Goal: Communication & Community: Answer question/provide support

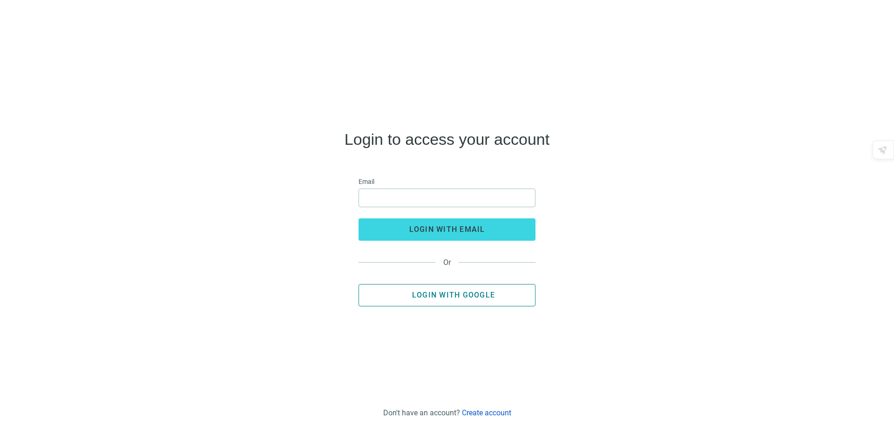
click at [451, 300] on button "Login with Google" at bounding box center [447, 295] width 177 height 22
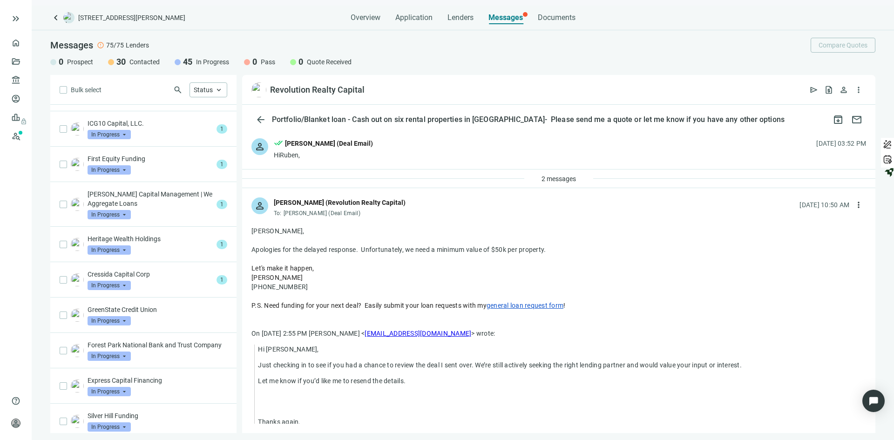
scroll to position [253, 0]
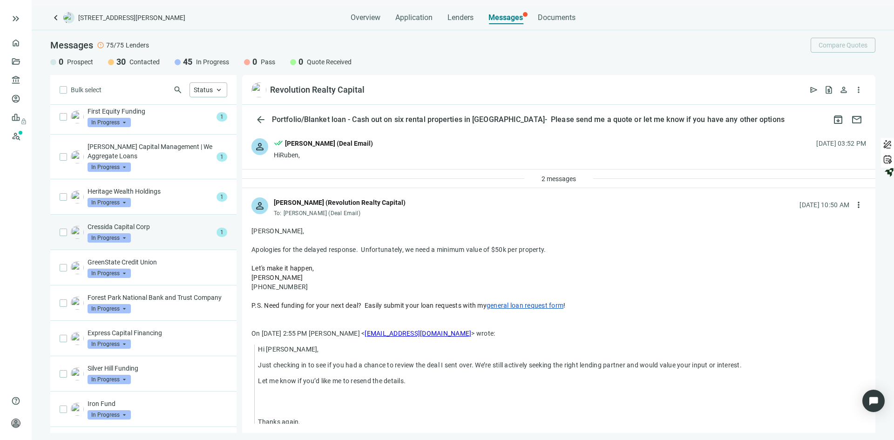
click at [142, 228] on p "Cressida Capital Corp" at bounding box center [150, 226] width 125 height 9
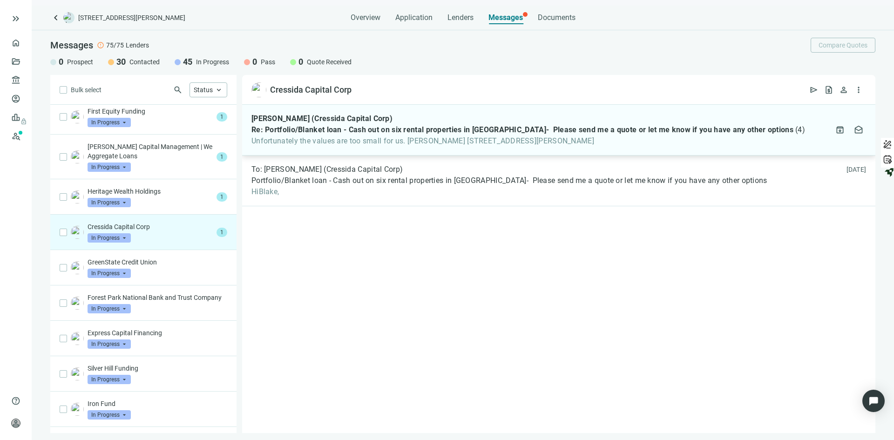
click at [322, 134] on span "Re: Portfolio/Blanket loan - Cash out on six rental properties in [GEOGRAPHIC_D…" at bounding box center [523, 129] width 542 height 9
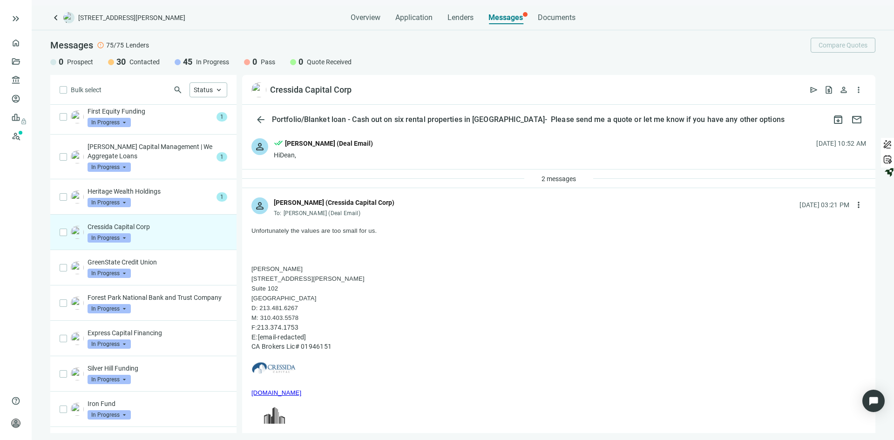
click at [155, 235] on div "Cressida Capital Corp In Progress arrow_drop_down" at bounding box center [158, 232] width 140 height 20
click at [151, 196] on div "Heritage Wealth Holdings In Progress arrow_drop_down" at bounding box center [150, 197] width 125 height 20
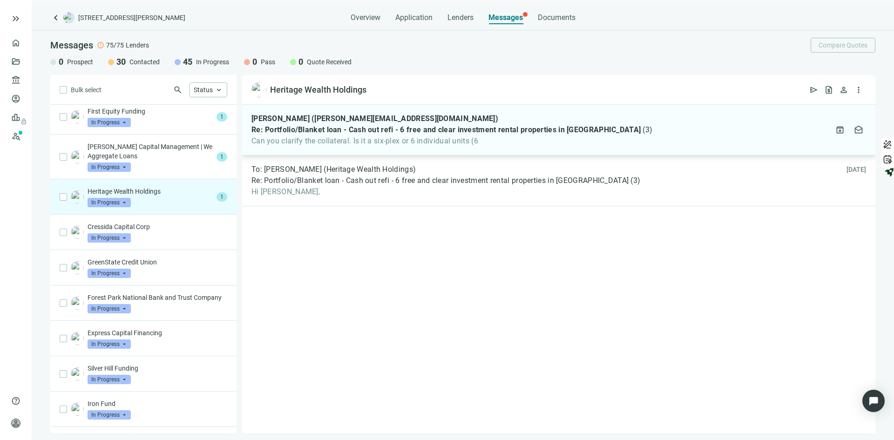
click at [342, 138] on span "Can you clarify the collateral. Is it a six-plex or 6 individual units (6" at bounding box center [452, 140] width 401 height 9
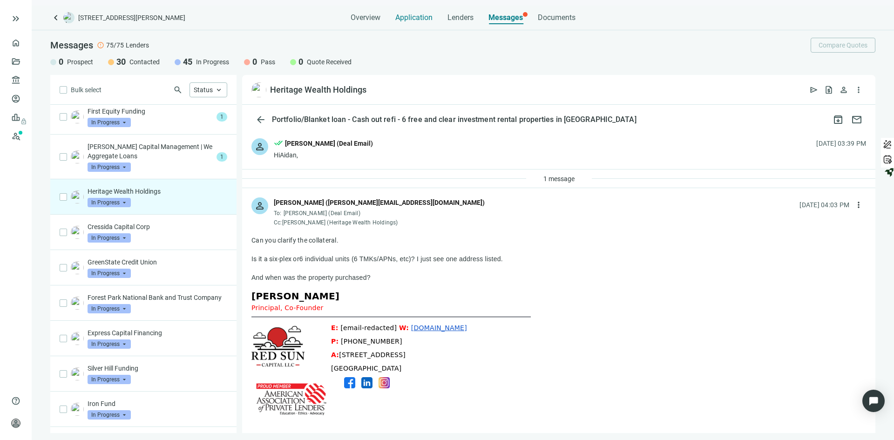
click at [415, 20] on span "Application" at bounding box center [413, 17] width 37 height 9
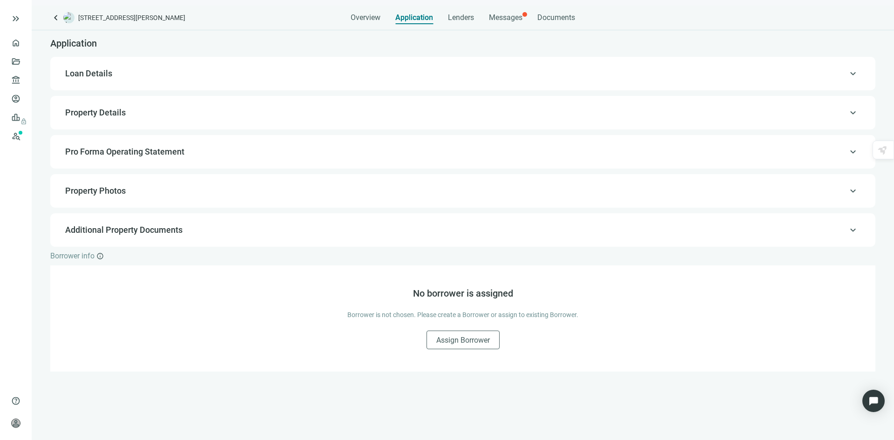
click at [118, 230] on span "Additional Property Documents" at bounding box center [123, 230] width 117 height 10
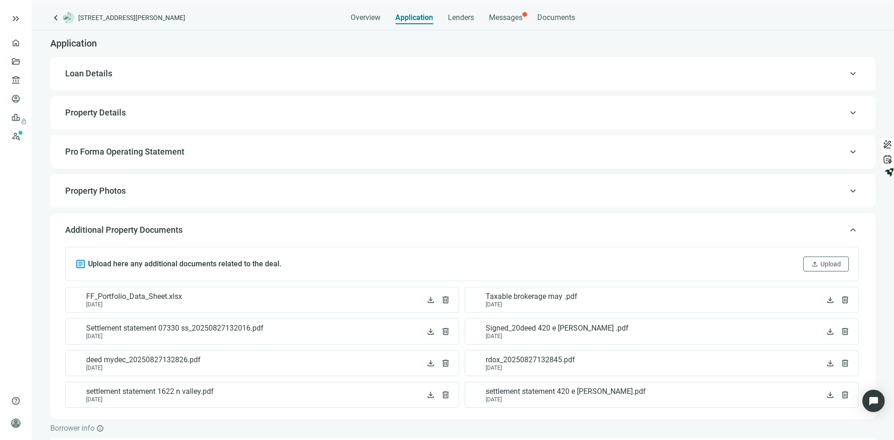
click at [94, 75] on span "Loan Details" at bounding box center [88, 73] width 47 height 10
type input "*******"
type input "**"
type input "*"
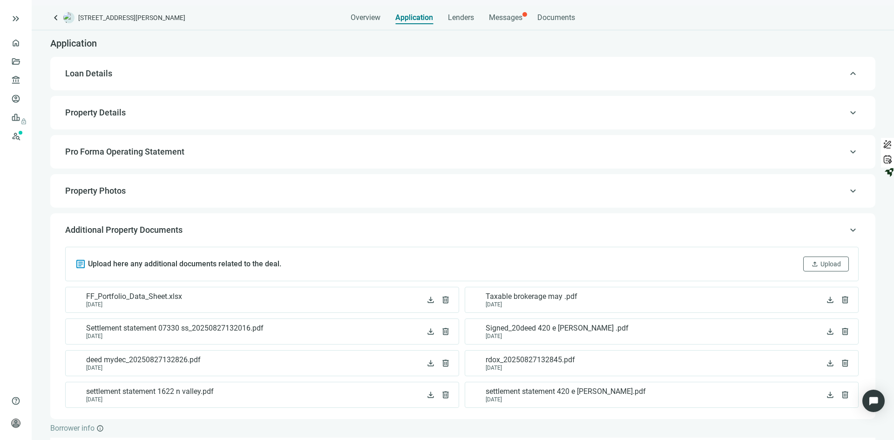
type input "*******"
type input "*****"
type textarea "**********"
type input "**********"
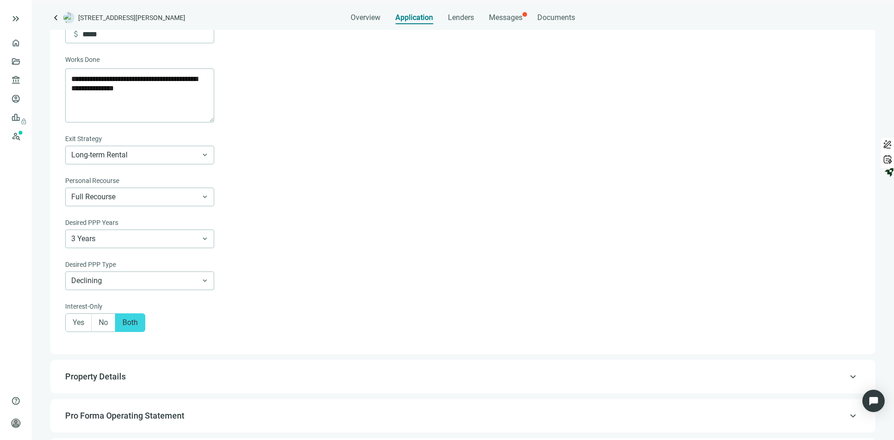
scroll to position [521, 0]
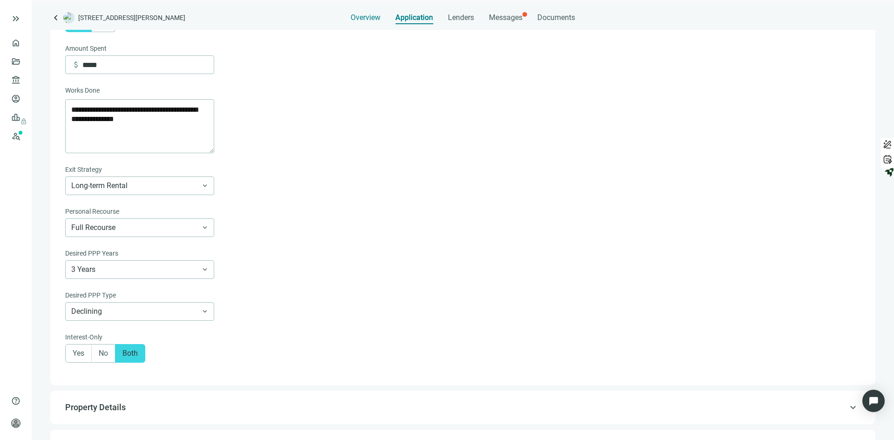
click at [366, 18] on span "Overview" at bounding box center [366, 17] width 30 height 9
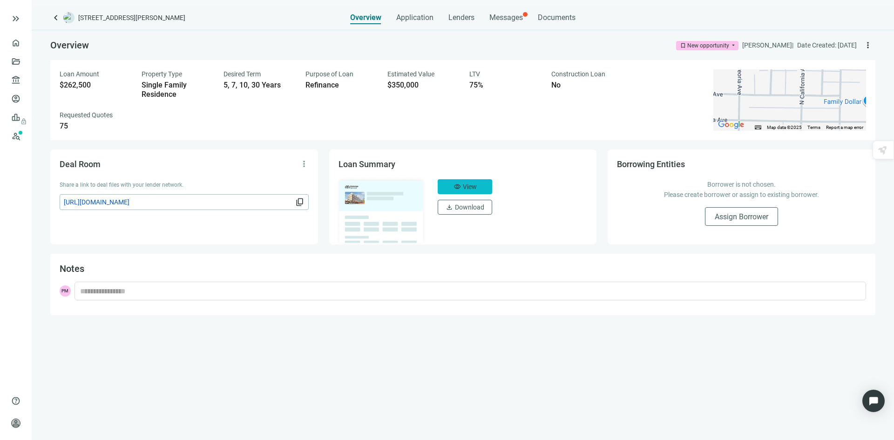
click at [470, 183] on span "View" at bounding box center [470, 186] width 14 height 7
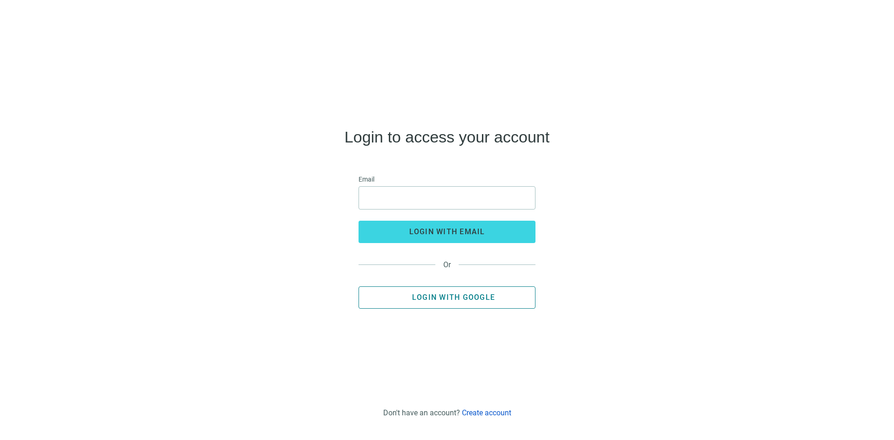
click at [437, 294] on span "Login with Google" at bounding box center [453, 297] width 83 height 9
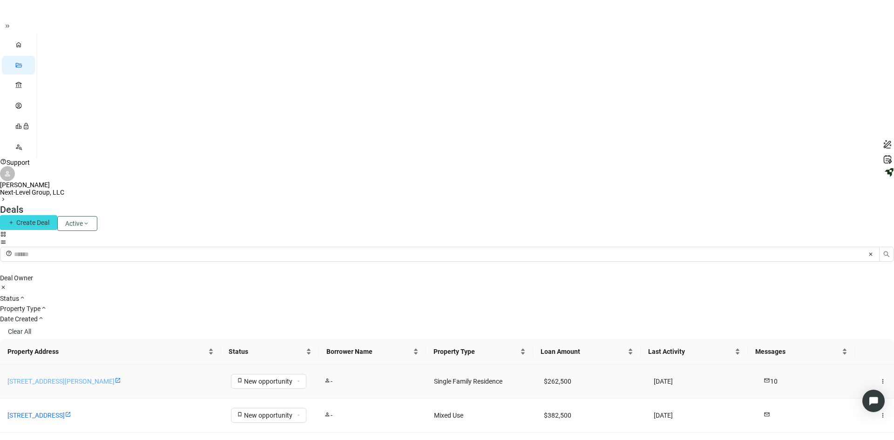
click at [79, 378] on link "[STREET_ADDRESS][PERSON_NAME]" at bounding box center [60, 381] width 107 height 7
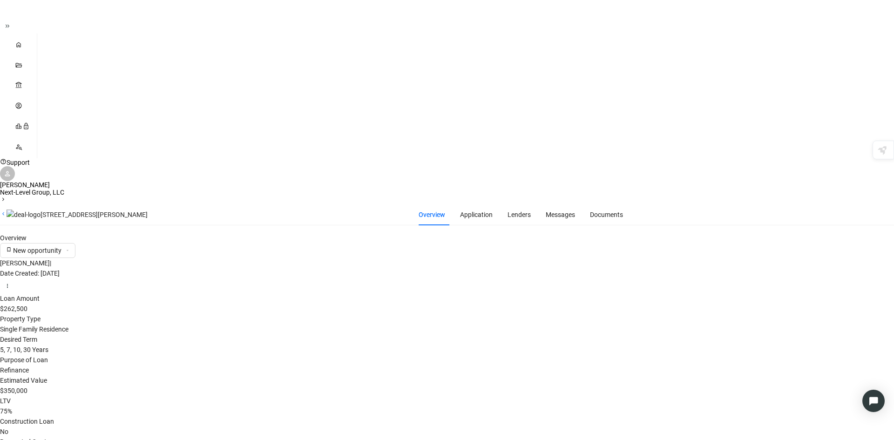
click at [546, 211] on span "Messages" at bounding box center [560, 214] width 29 height 7
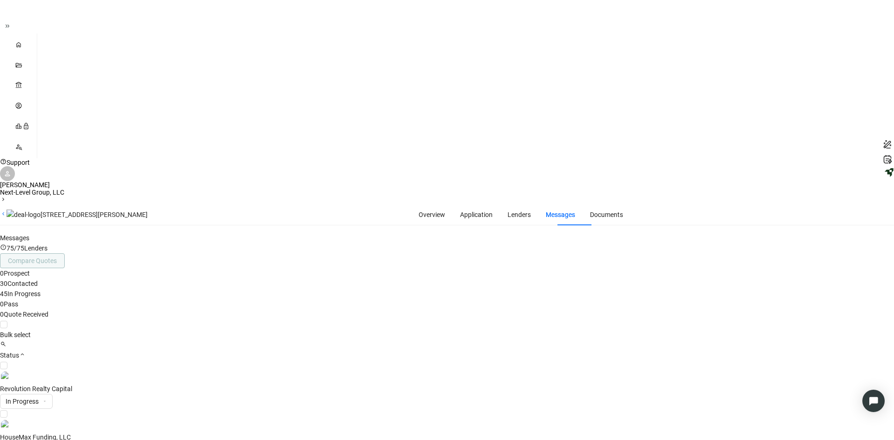
scroll to position [155, 0]
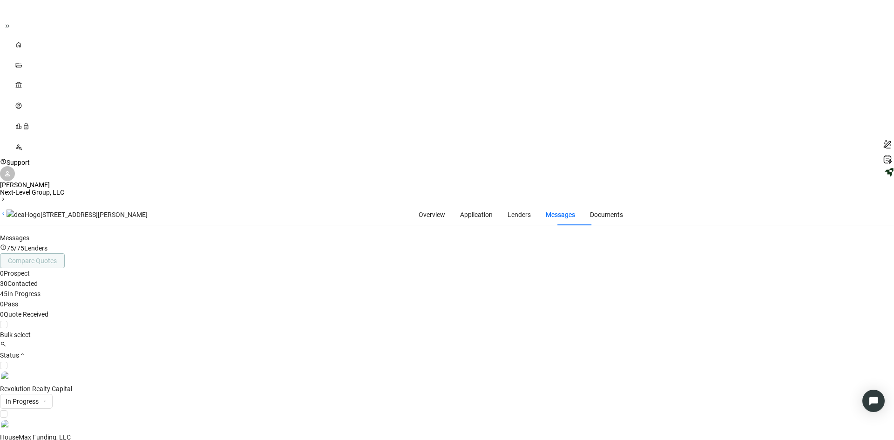
scroll to position [0, 0]
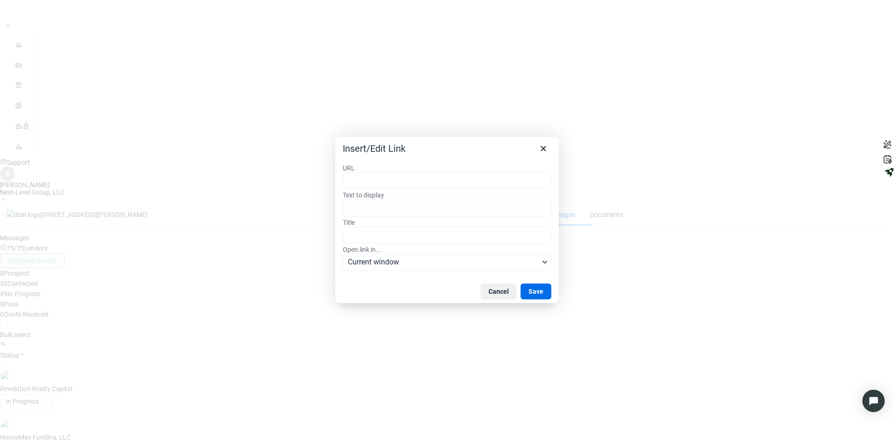
type input "**********"
click at [537, 289] on button "Save" at bounding box center [536, 292] width 31 height 16
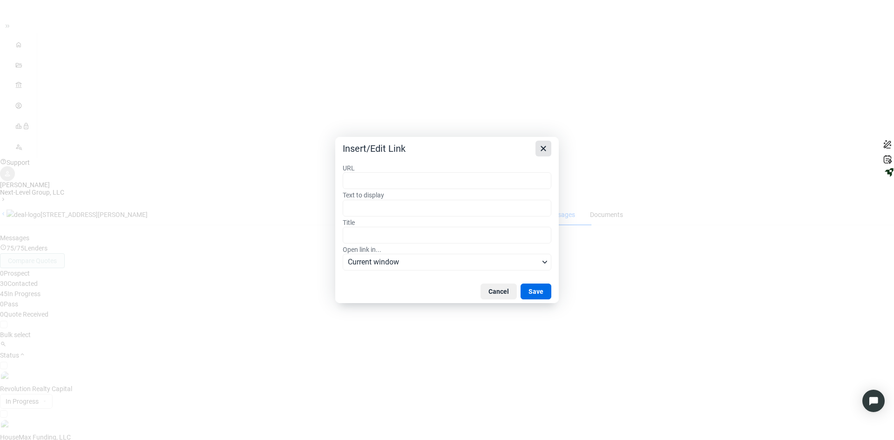
click at [543, 148] on icon "Close" at bounding box center [543, 148] width 5 height 5
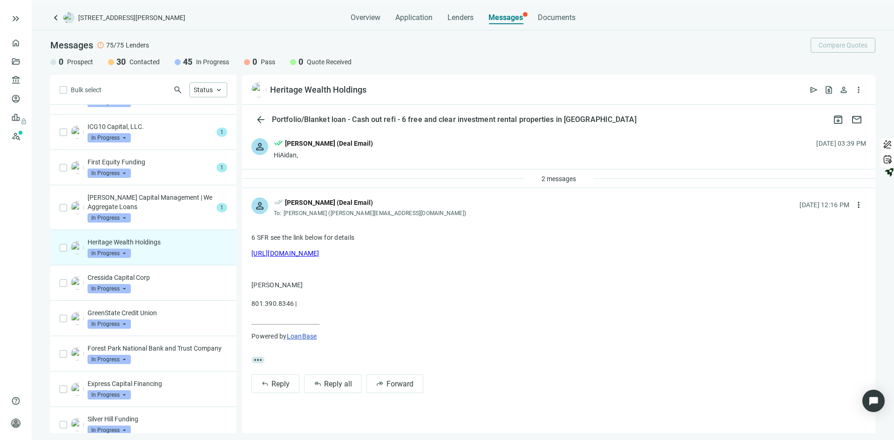
scroll to position [197, 0]
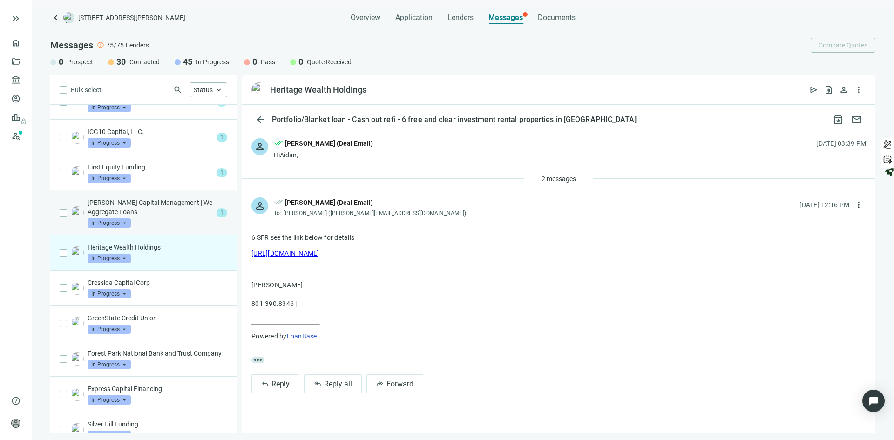
click at [155, 213] on p "[PERSON_NAME] Capital Management | We Aggregate Loans" at bounding box center [150, 207] width 125 height 19
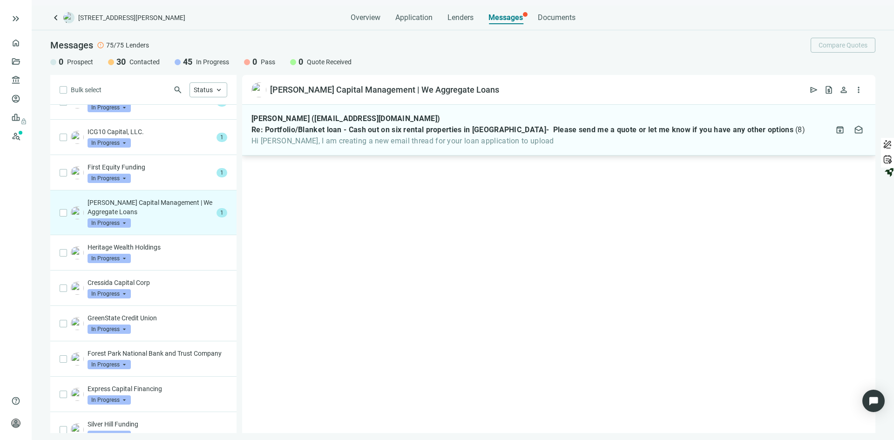
click at [299, 142] on span "Hi Patrick, I am creating a new email thread for your loan application to upload" at bounding box center [529, 140] width 554 height 9
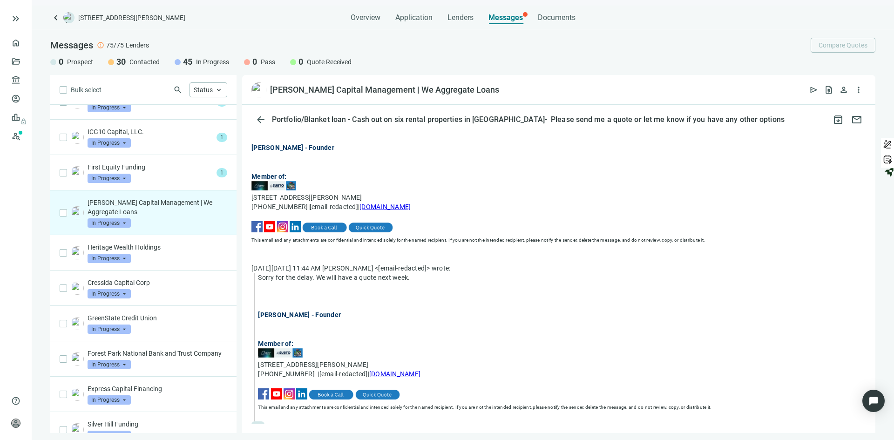
scroll to position [658, 0]
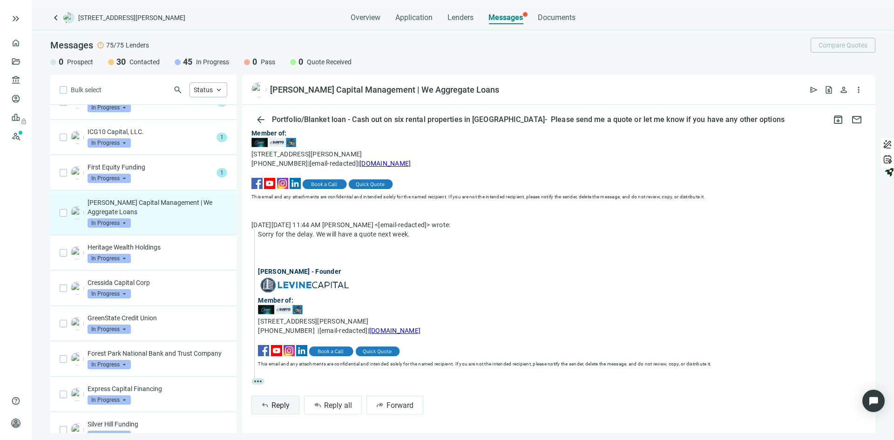
click at [280, 404] on span "Reply" at bounding box center [281, 405] width 18 height 9
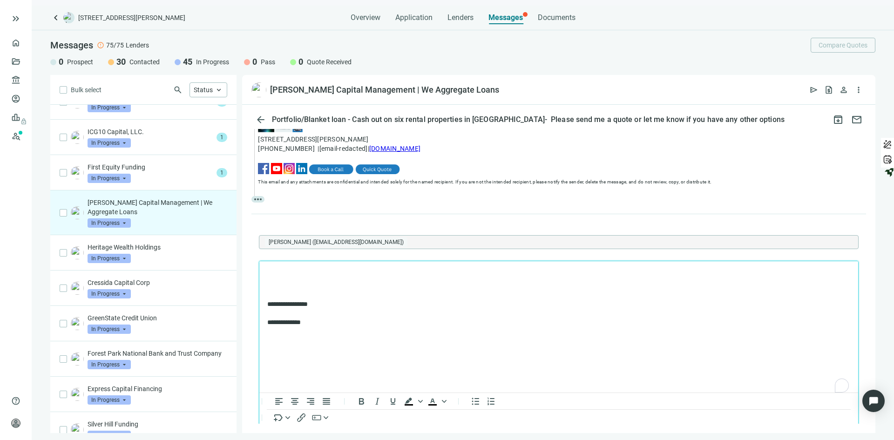
scroll to position [0, 0]
click at [278, 274] on p "To enrich screen reader interactions, please activate Accessibility in Grammarl…" at bounding box center [558, 273] width 583 height 9
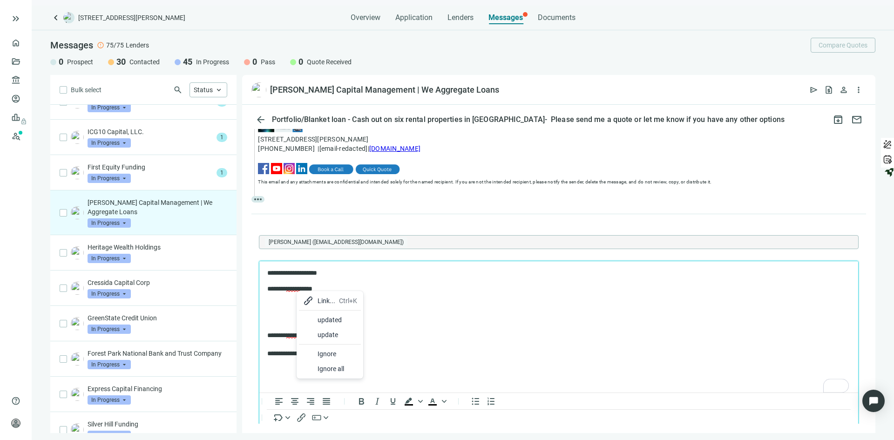
click at [327, 320] on div "updated" at bounding box center [338, 319] width 40 height 11
click at [264, 305] on html "**********" at bounding box center [558, 313] width 599 height 105
click at [295, 317] on div "Link..." at bounding box center [300, 316] width 18 height 11
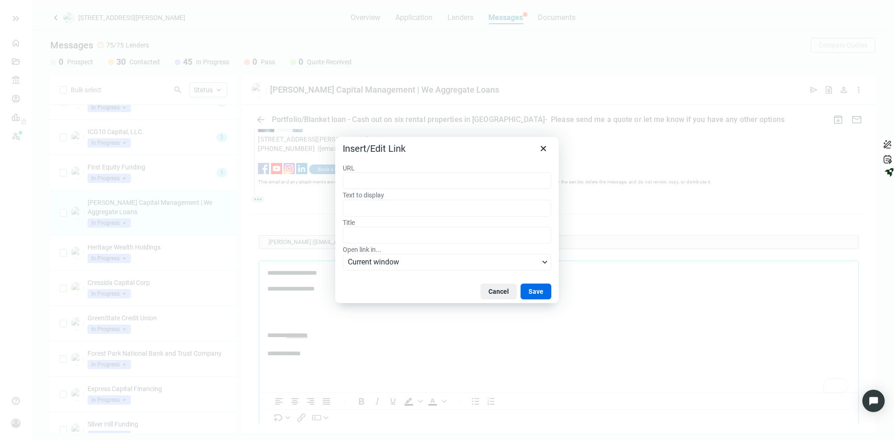
type input "**********"
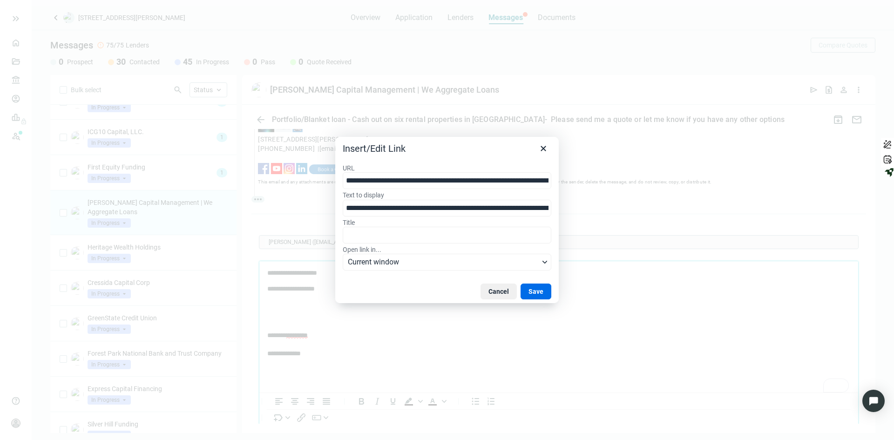
scroll to position [0, 232]
click at [535, 289] on button "Save" at bounding box center [536, 292] width 31 height 16
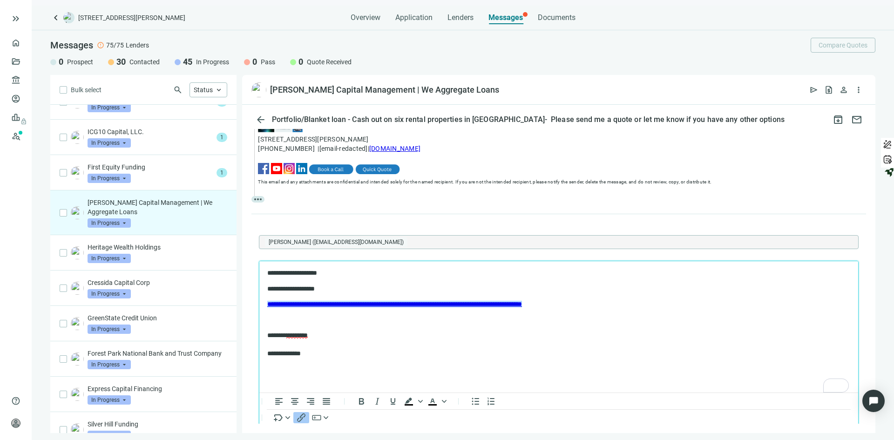
scroll to position [890, 0]
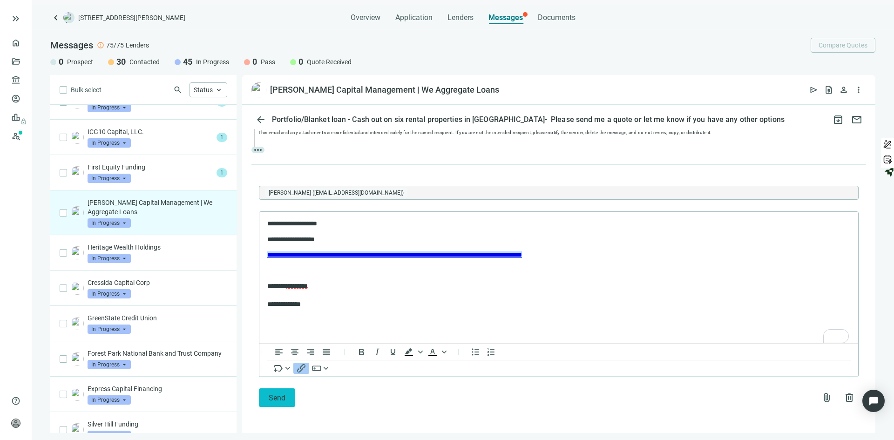
click at [272, 397] on span "Send" at bounding box center [277, 398] width 17 height 9
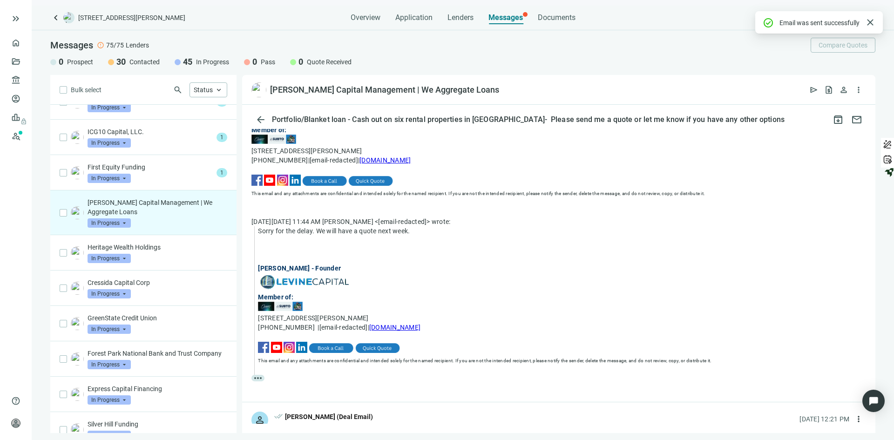
scroll to position [870, 0]
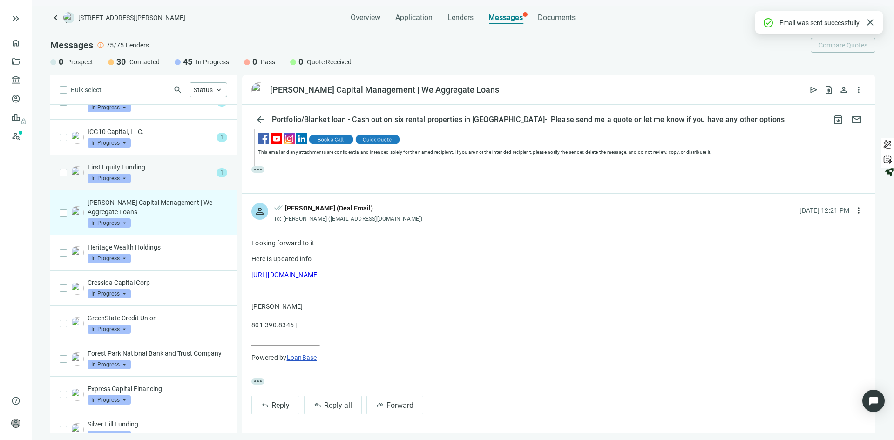
click at [156, 170] on p "First Equity Funding" at bounding box center [150, 167] width 125 height 9
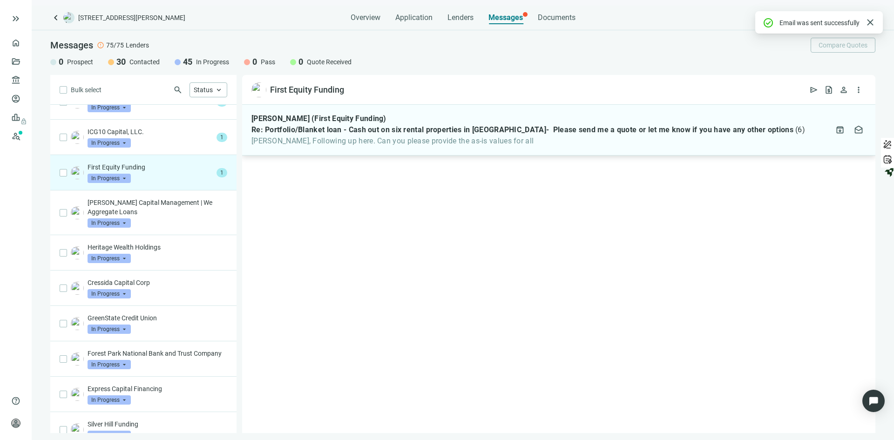
click at [396, 139] on span "Patrick, Following up here. Can you please provide the as-is values for all" at bounding box center [529, 140] width 554 height 9
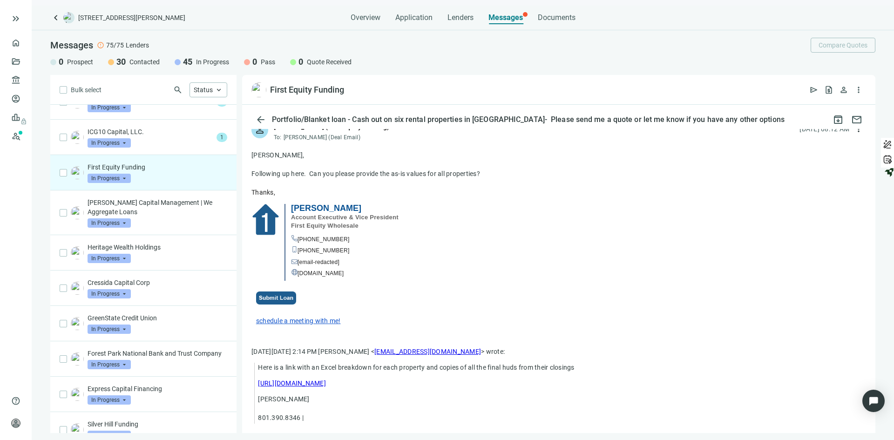
scroll to position [169, 0]
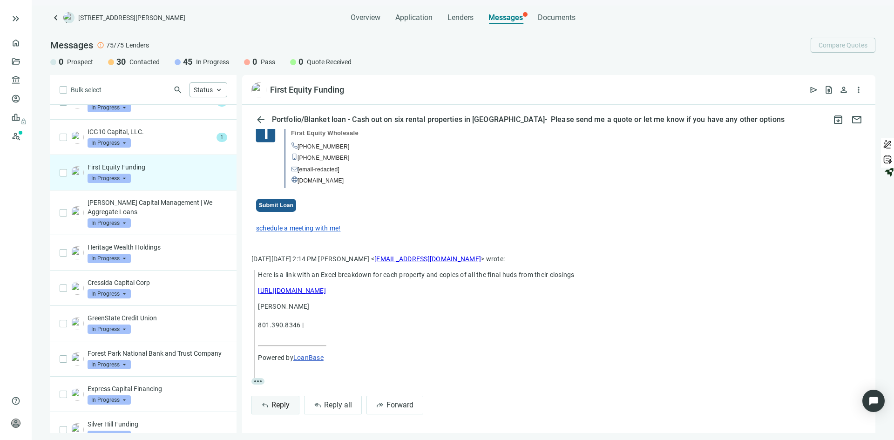
click at [277, 405] on span "Reply" at bounding box center [281, 405] width 18 height 9
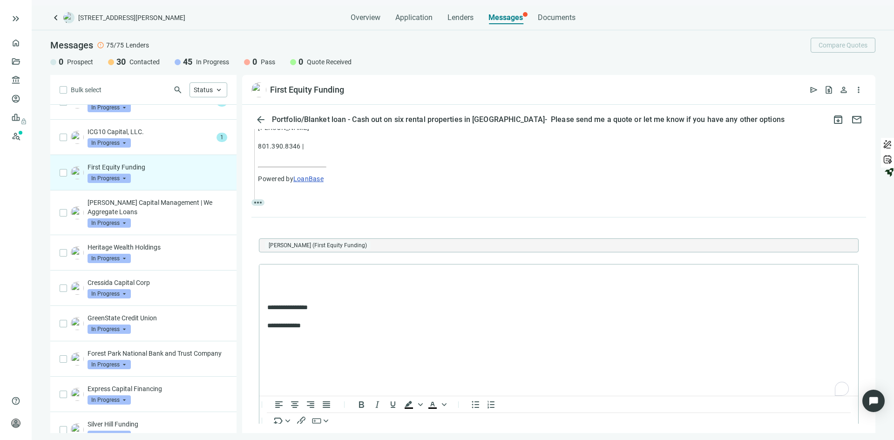
scroll to position [0, 0]
click at [297, 292] on div "Link..." at bounding box center [300, 289] width 18 height 11
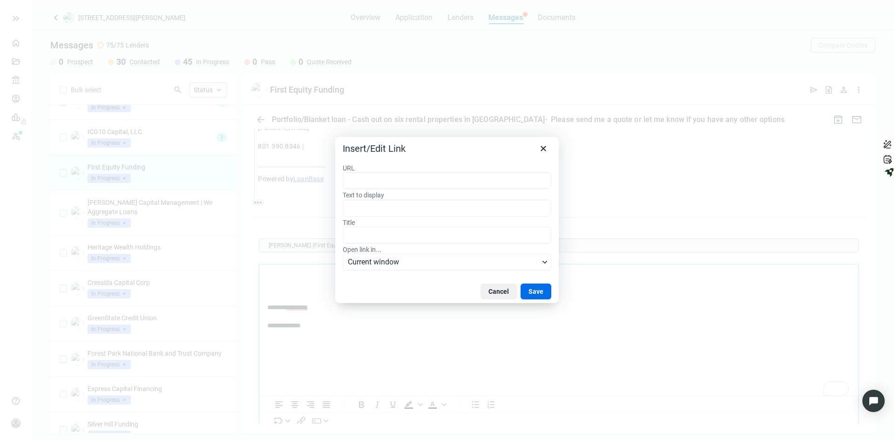
type input "**********"
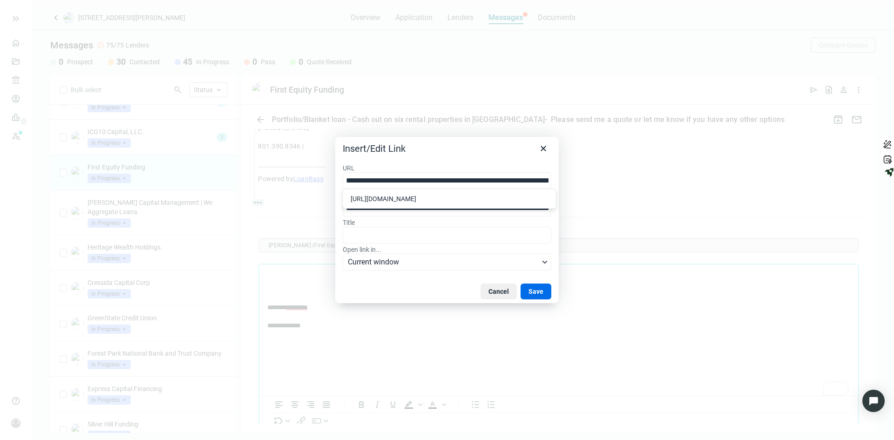
scroll to position [0, 232]
type input "**********"
click at [533, 282] on div "Cancel Save" at bounding box center [447, 291] width 224 height 23
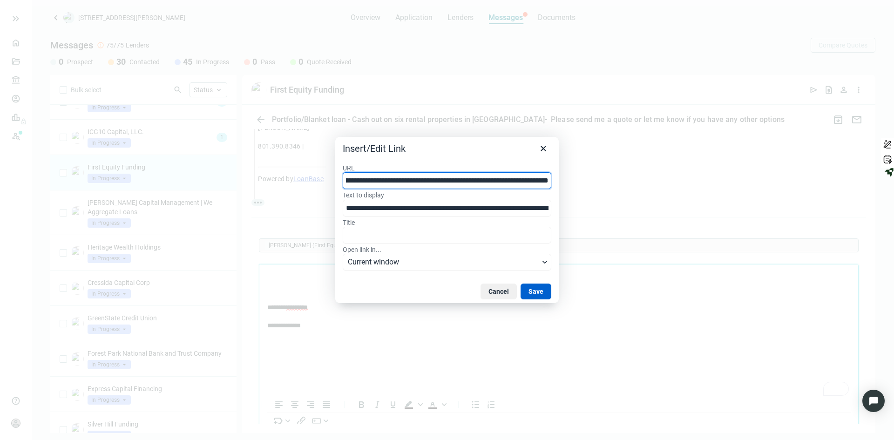
click at [534, 289] on button "Save" at bounding box center [536, 292] width 31 height 16
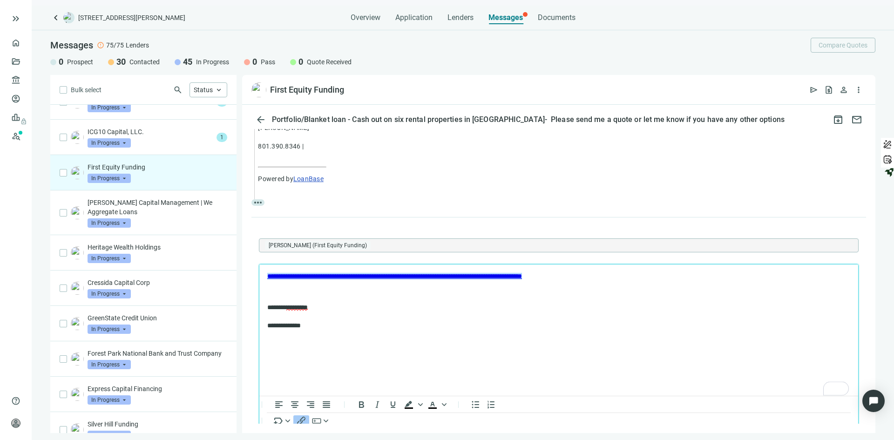
click at [367, 323] on p "**********" at bounding box center [554, 316] width 574 height 27
click at [377, 277] on link "**********" at bounding box center [394, 275] width 255 height 7
click at [329, 317] on p "**********" at bounding box center [554, 316] width 574 height 27
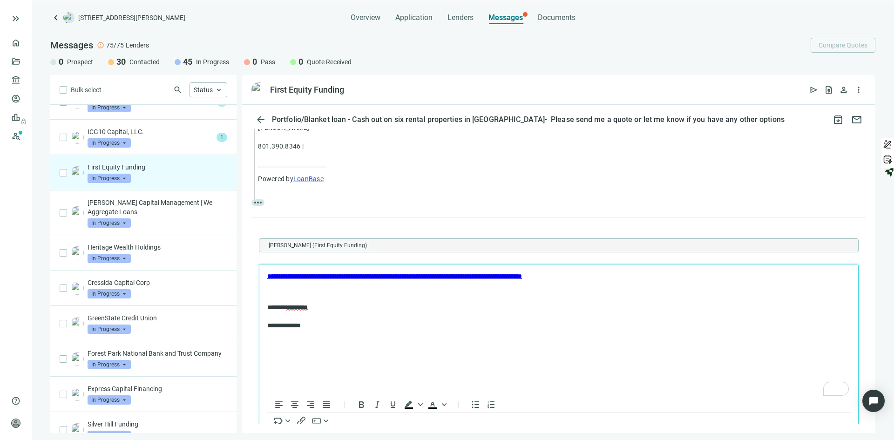
click at [275, 292] on p "To enrich screen reader interactions, please activate Accessibility in Grammarl…" at bounding box center [558, 291] width 583 height 9
click at [843, 389] on html "keyboard_double_arrow_right home Overview folder_open Deals account_balance Len…" at bounding box center [447, 220] width 894 height 440
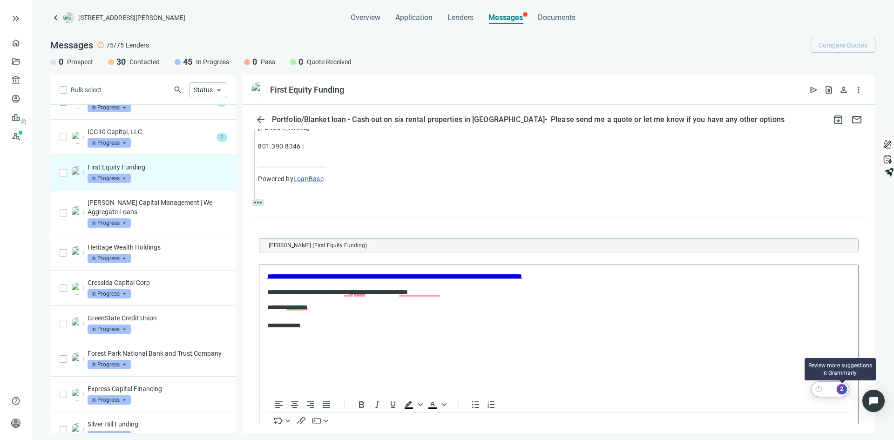
click at [843, 389] on div "2" at bounding box center [842, 389] width 10 height 10
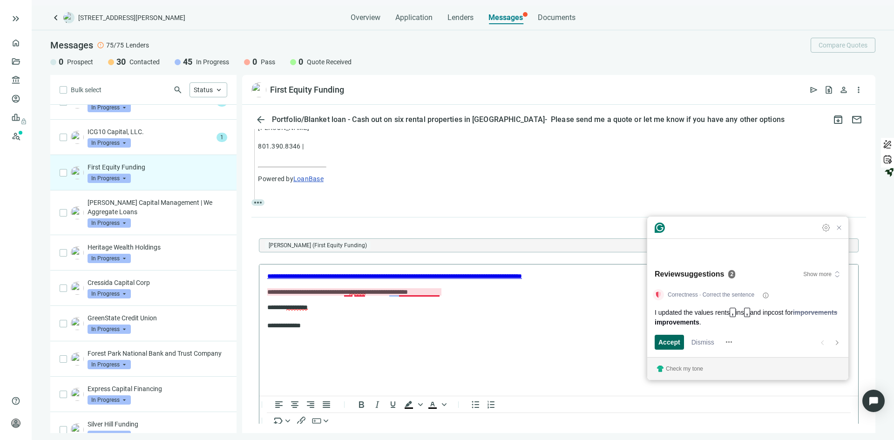
click at [669, 338] on span "Accept" at bounding box center [670, 342] width 22 height 10
click at [674, 344] on span "Use this version" at bounding box center [684, 342] width 50 height 10
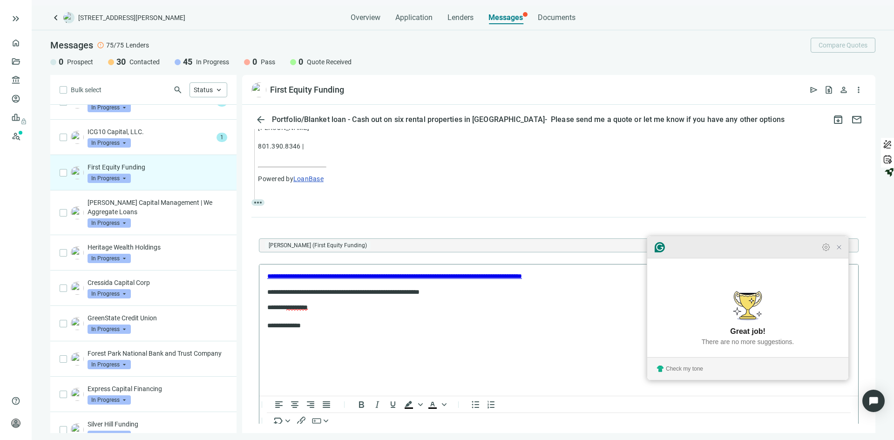
click at [839, 251] on icon "Close Grammarly Assistant" at bounding box center [839, 247] width 7 height 7
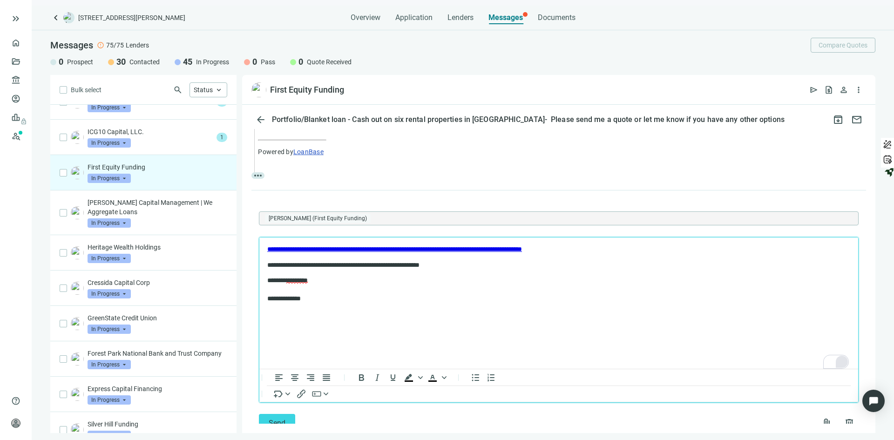
scroll to position [401, 0]
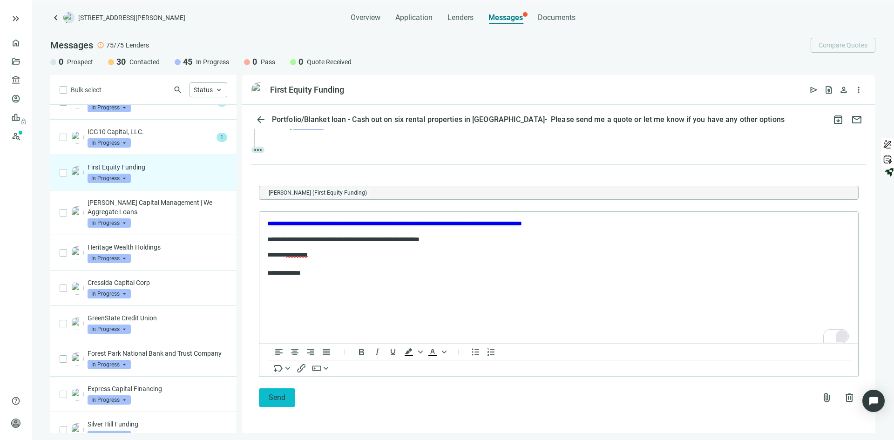
click at [272, 395] on span "Send" at bounding box center [277, 397] width 17 height 9
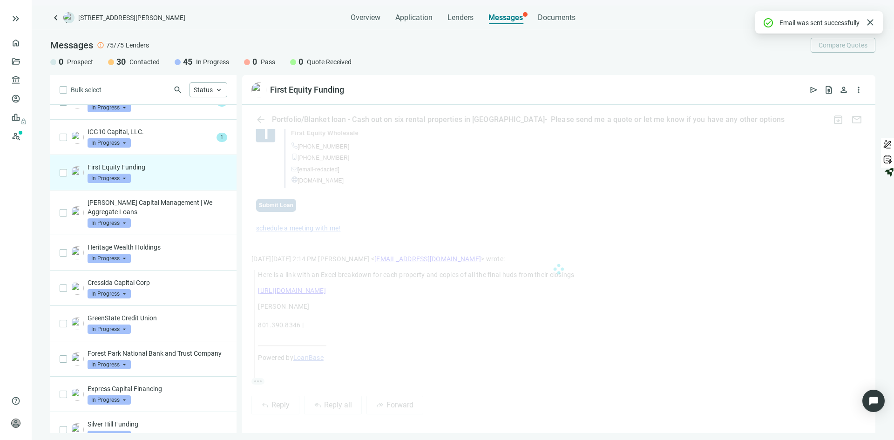
scroll to position [349, 0]
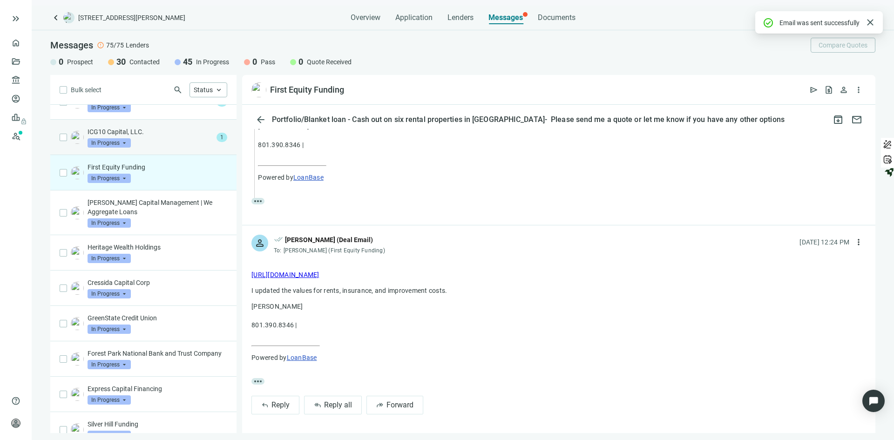
click at [171, 134] on p "ICG10 Capital, LLC." at bounding box center [150, 131] width 125 height 9
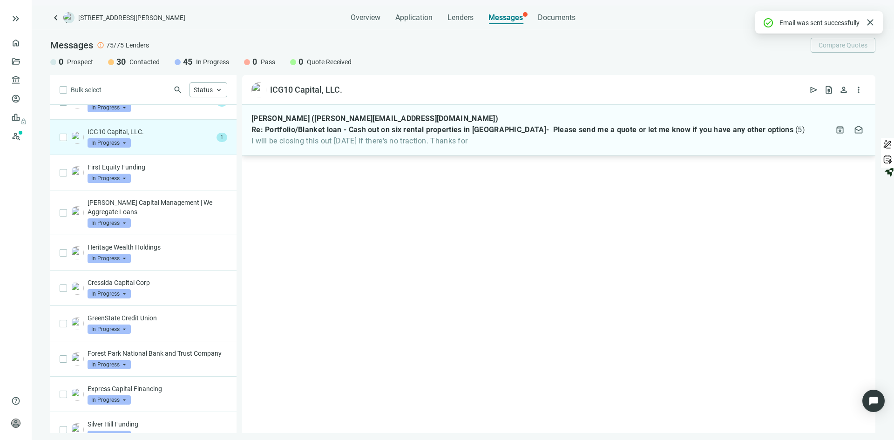
click at [464, 140] on span "I will be closing this out today if there's no traction. Thanks for" at bounding box center [529, 140] width 554 height 9
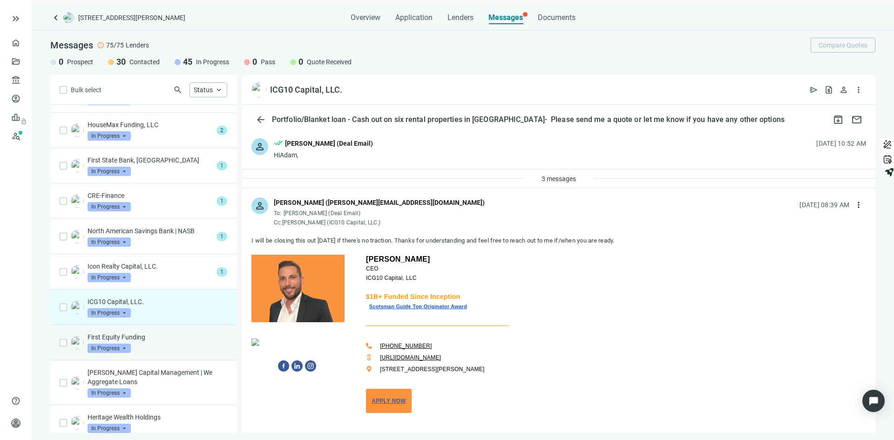
scroll to position [11, 0]
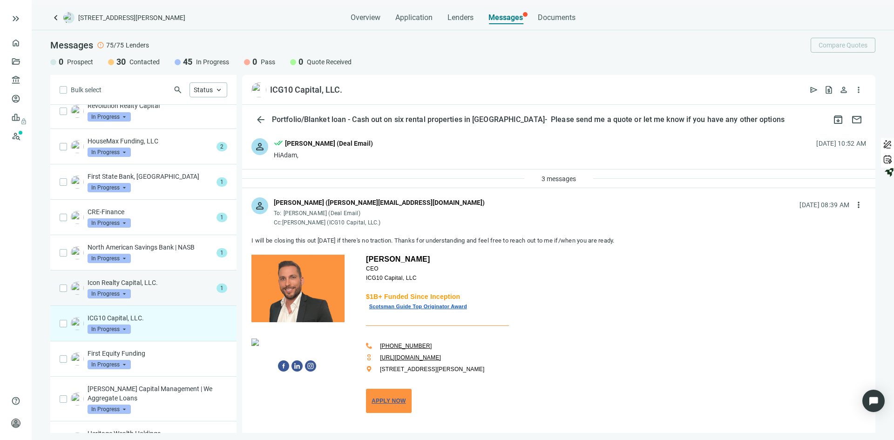
click at [152, 281] on p "Icon Realty Capital, LLC." at bounding box center [150, 282] width 125 height 9
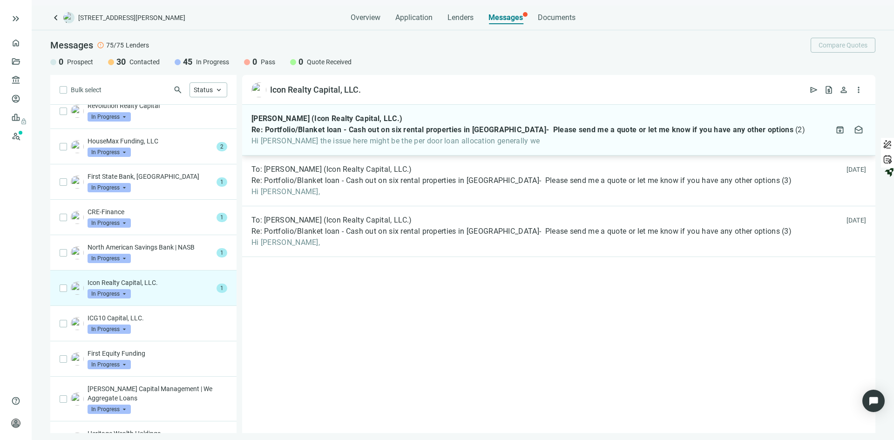
click at [525, 136] on div "Jon Cruz (Icon Realty Capital, LLC.) Re: Portfolio/Blanket loan - Cash out on s…" at bounding box center [529, 130] width 554 height 32
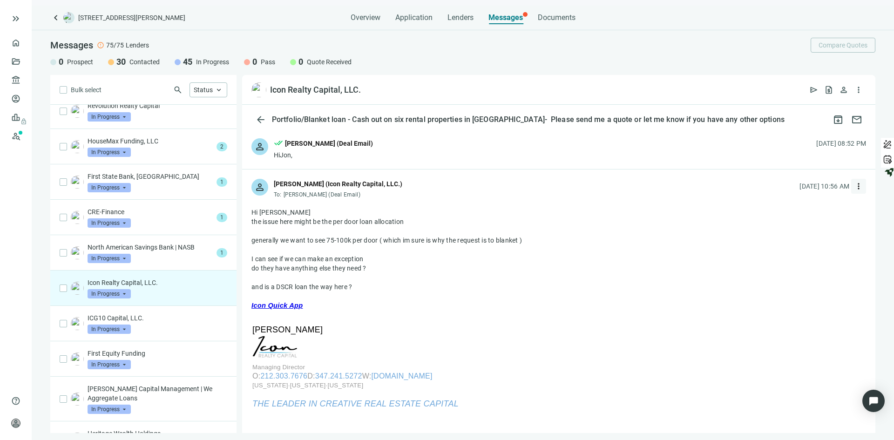
click at [854, 186] on span "more_vert" at bounding box center [858, 186] width 9 height 9
click at [793, 207] on span "Reply" at bounding box center [790, 207] width 16 height 7
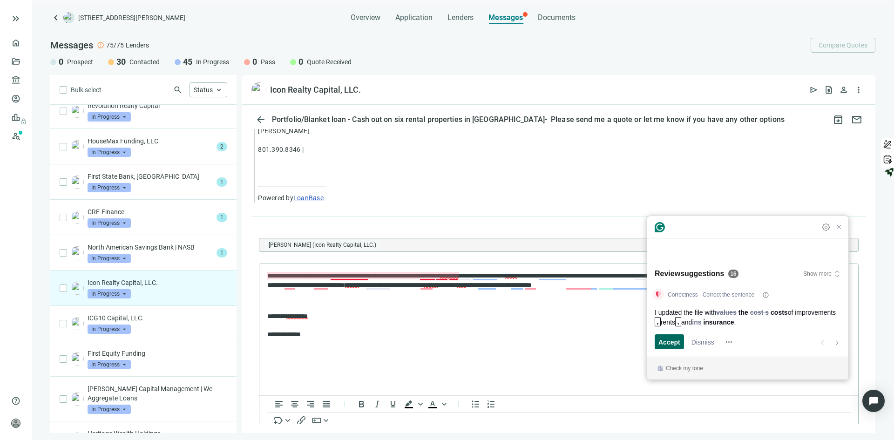
click at [663, 338] on span "Accept" at bounding box center [670, 342] width 22 height 10
click at [667, 340] on span "Accept" at bounding box center [670, 342] width 22 height 10
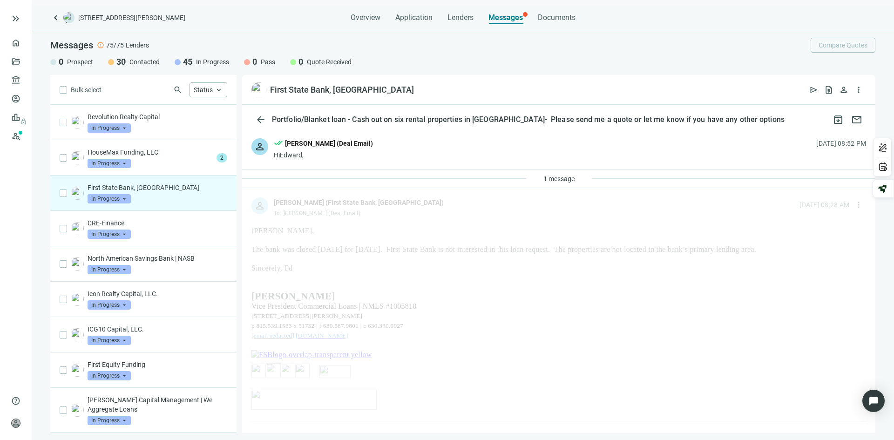
scroll to position [11, 0]
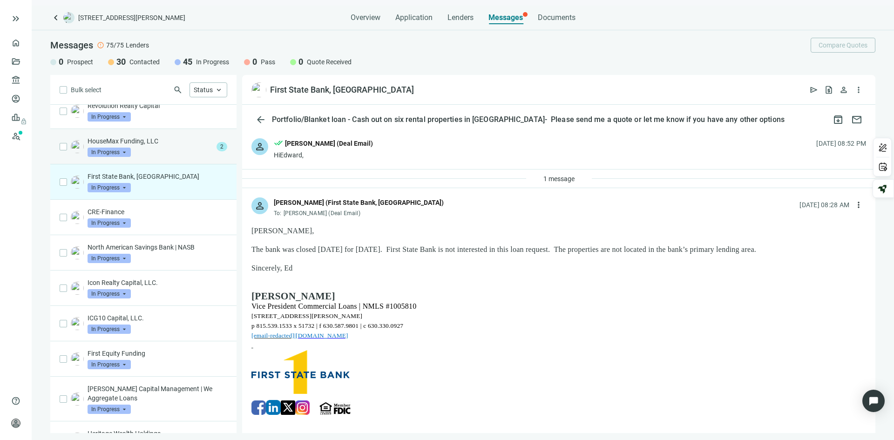
click at [166, 148] on div "HouseMax Funding, LLC In Progress arrow_drop_down" at bounding box center [150, 146] width 125 height 20
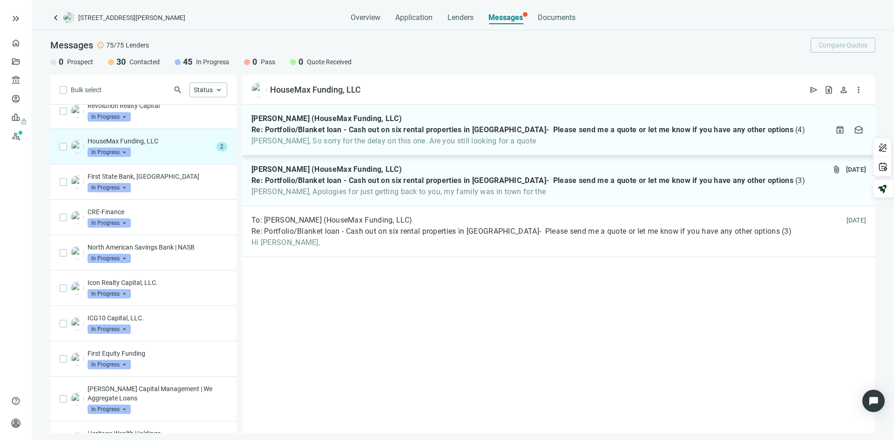
click at [373, 140] on span "[PERSON_NAME], So sorry for the delay on this one. Are you still looking for a …" at bounding box center [529, 140] width 554 height 9
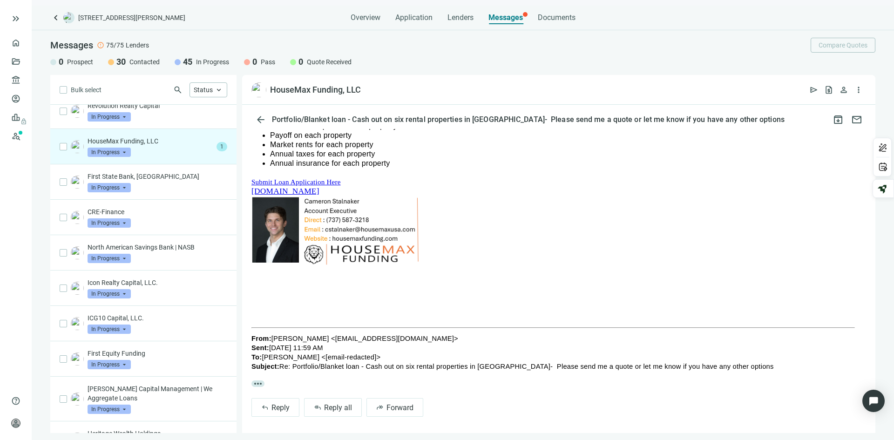
scroll to position [176, 0]
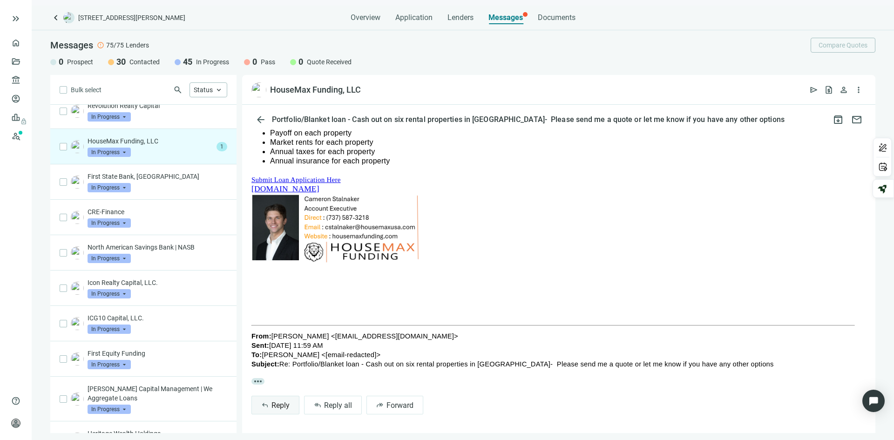
click at [279, 404] on span "Reply" at bounding box center [281, 405] width 18 height 9
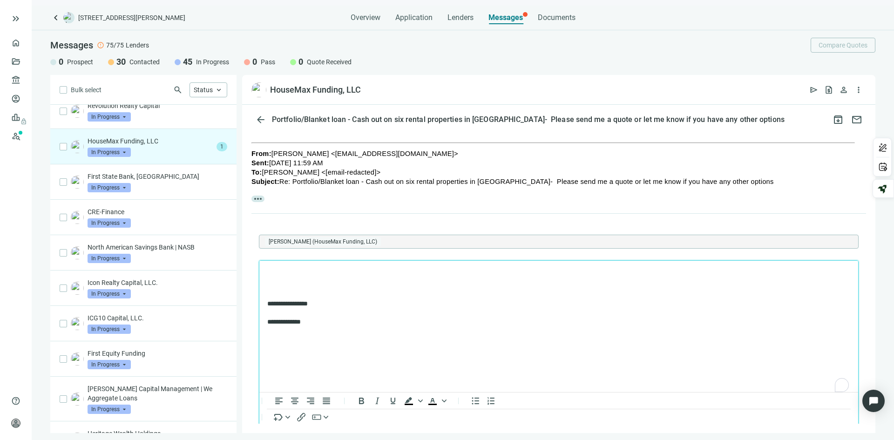
scroll to position [0, 0]
click at [290, 271] on p "To enrich screen reader interactions, please activate Accessibility in Grammarl…" at bounding box center [558, 272] width 583 height 9
click at [839, 388] on div "3" at bounding box center [842, 385] width 14 height 14
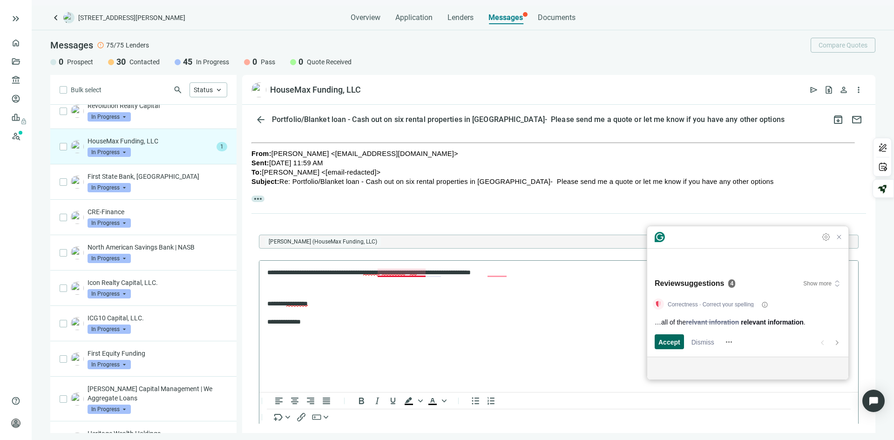
click at [664, 342] on span "Accept" at bounding box center [670, 342] width 22 height 10
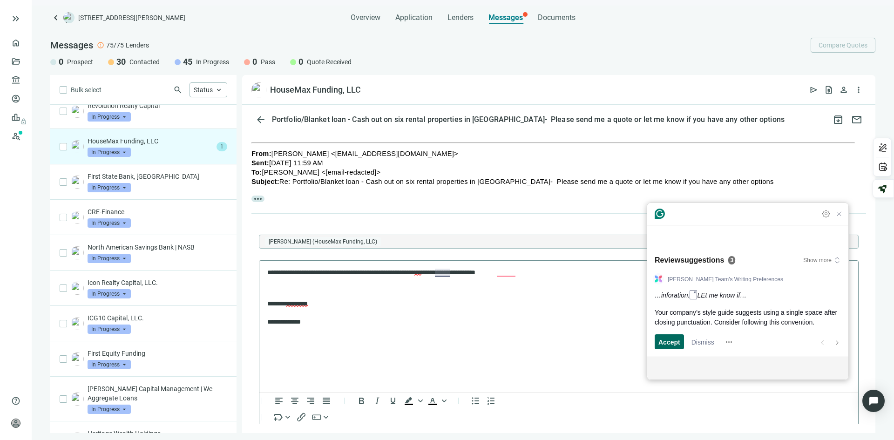
click at [664, 342] on span "Accept" at bounding box center [670, 342] width 22 height 10
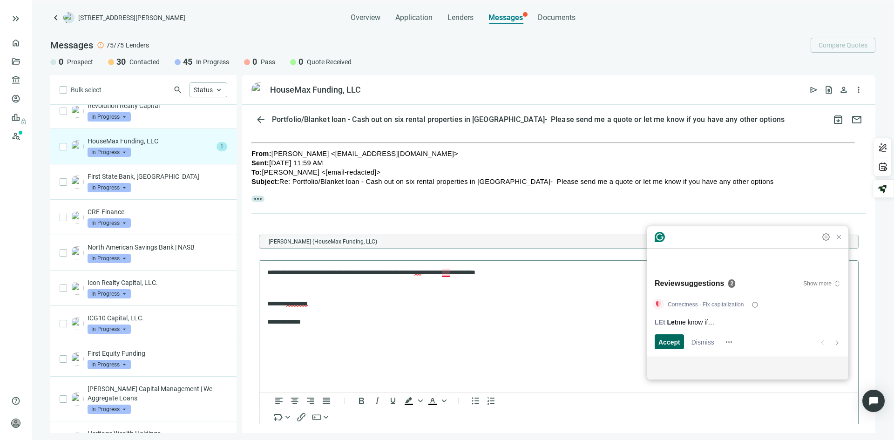
click at [664, 342] on span "Accept" at bounding box center [670, 342] width 22 height 10
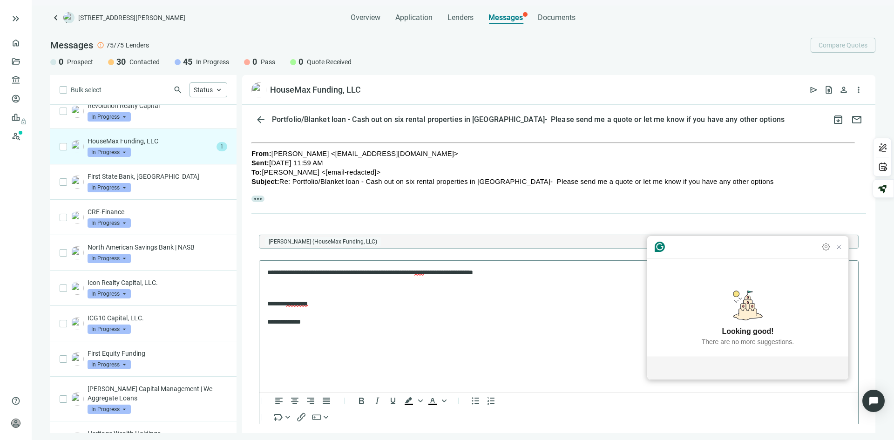
click at [664, 342] on article "Looking good! There are no more suggestions." at bounding box center [747, 318] width 201 height 76
click at [840, 251] on icon "Close Grammarly Assistant" at bounding box center [839, 246] width 7 height 7
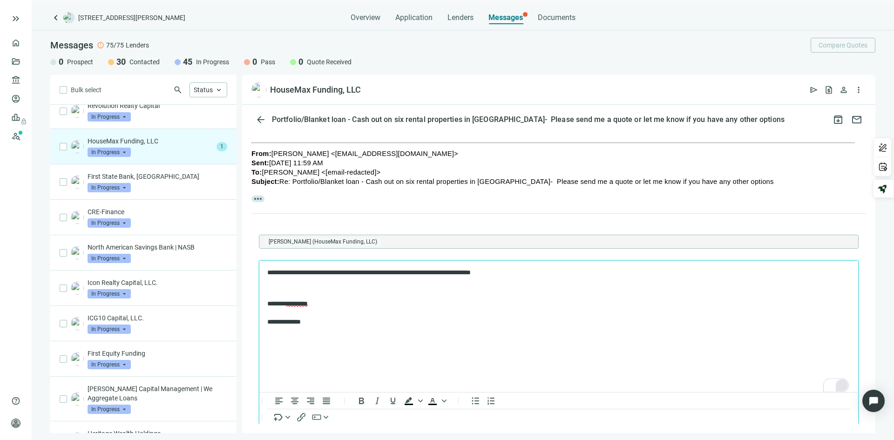
click at [448, 272] on p "**********" at bounding box center [554, 272] width 574 height 9
click at [524, 273] on p "**********" at bounding box center [554, 272] width 574 height 9
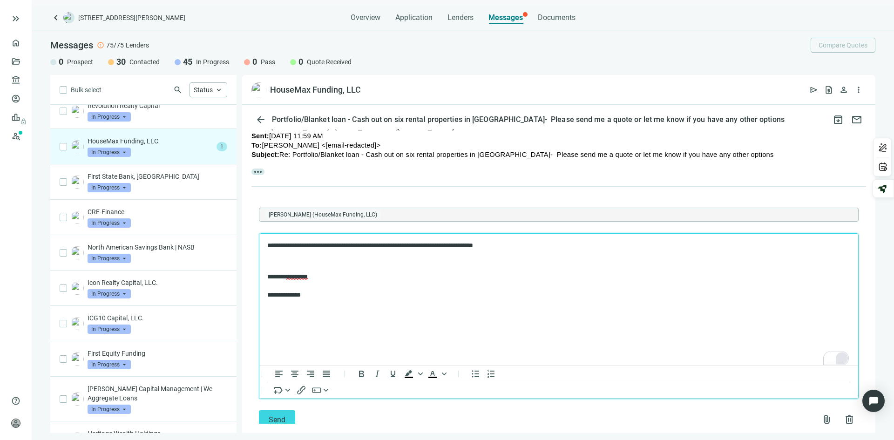
scroll to position [408, 0]
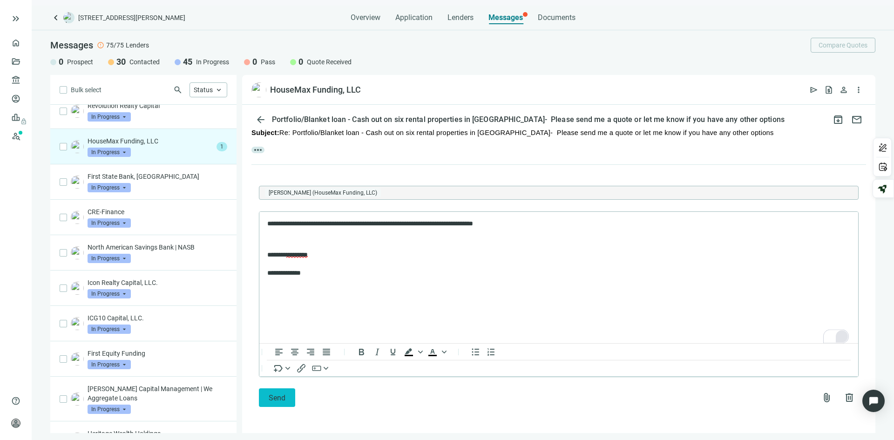
click at [276, 397] on span "Send" at bounding box center [277, 398] width 17 height 9
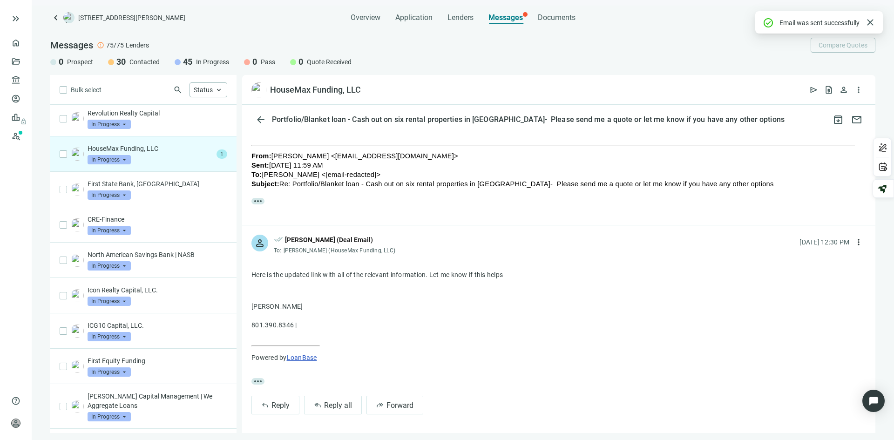
scroll to position [0, 0]
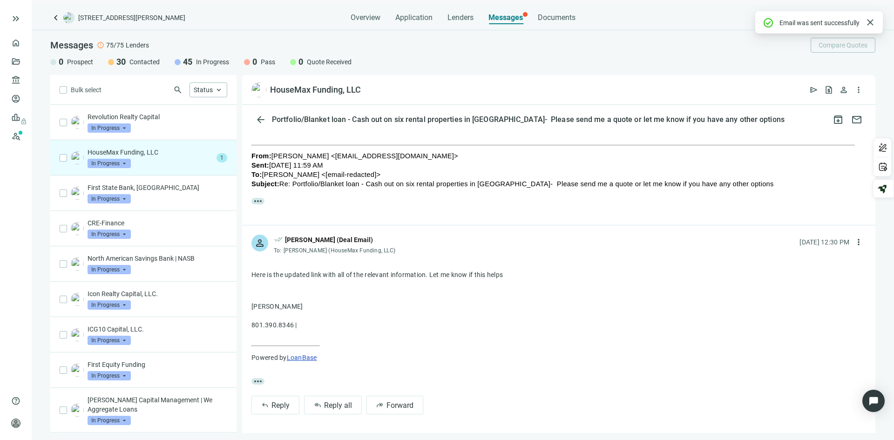
click at [158, 156] on p "HouseMax Funding, LLC" at bounding box center [150, 152] width 125 height 9
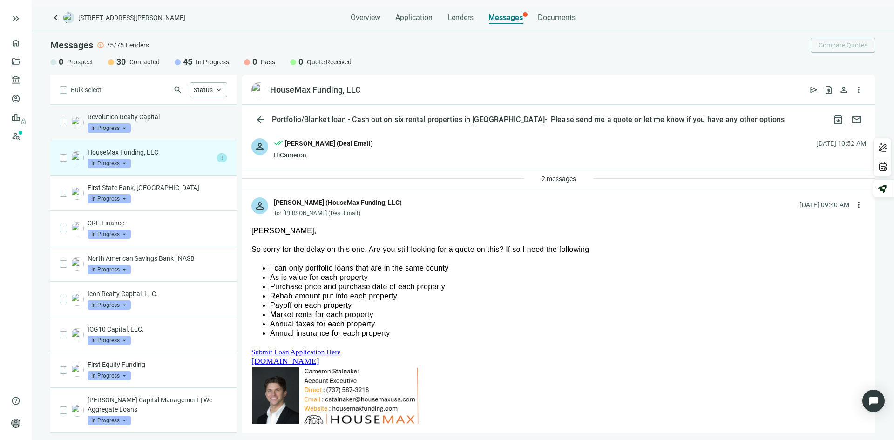
click at [163, 120] on p "Revolution Realty Capital" at bounding box center [158, 116] width 140 height 9
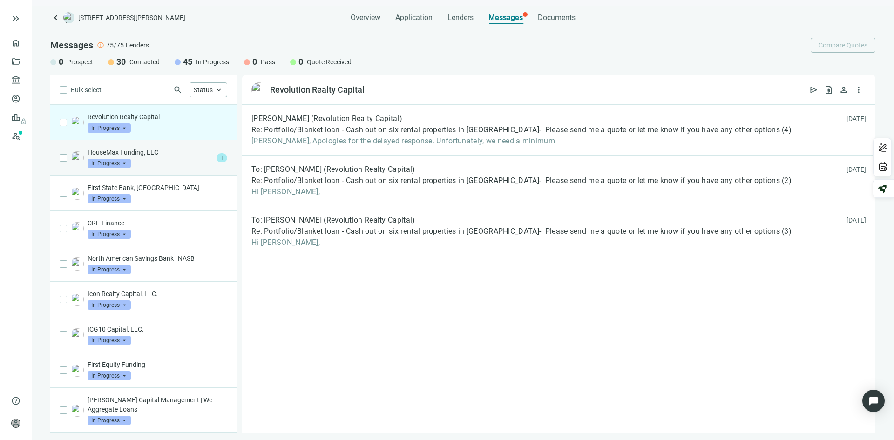
click at [168, 160] on div "HouseMax Funding, LLC In Progress arrow_drop_down" at bounding box center [150, 158] width 125 height 20
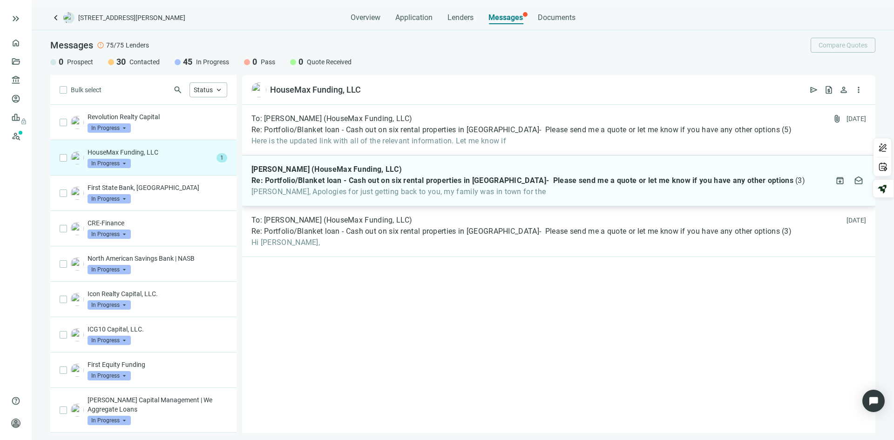
click at [367, 168] on span "[PERSON_NAME] (HouseMax Funding, LLC)" at bounding box center [327, 169] width 150 height 9
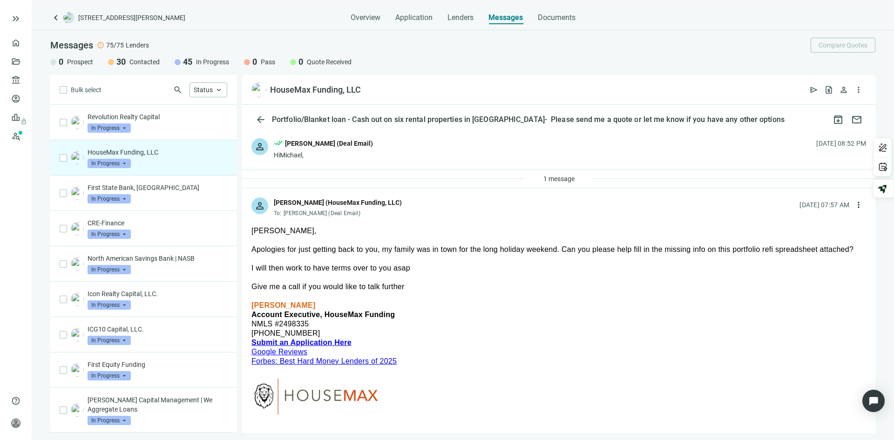
scroll to position [177, 0]
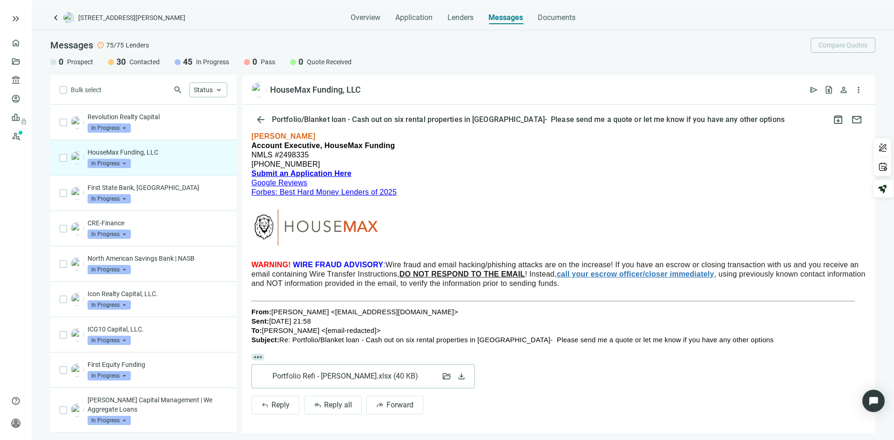
click at [333, 376] on span "Portfolio Refi - [PERSON_NAME].xlsx ( 40 KB )" at bounding box center [347, 376] width 150 height 9
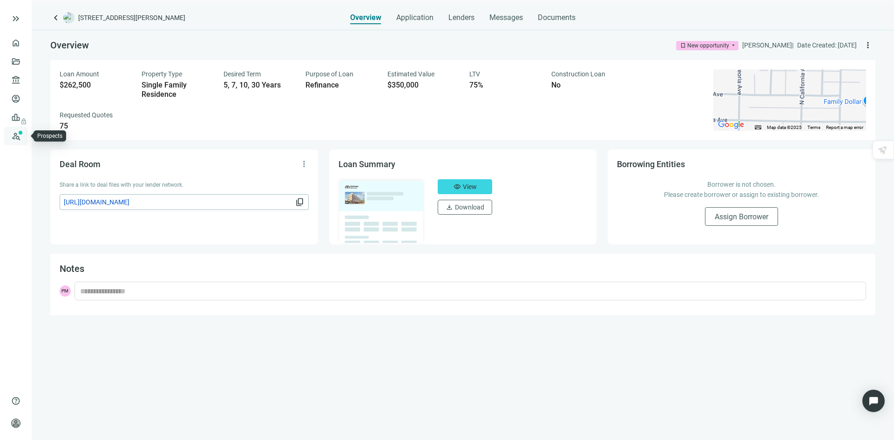
click at [23, 134] on link "Prospects New" at bounding box center [38, 136] width 30 height 19
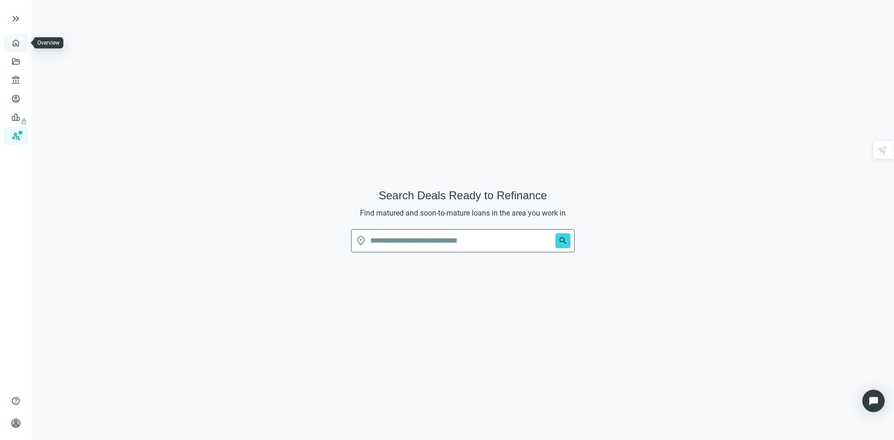
click at [23, 40] on link "Overview" at bounding box center [36, 42] width 27 height 7
